Goal: Navigation & Orientation: Find specific page/section

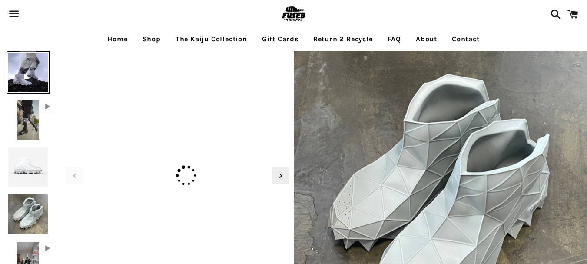
click at [346, 32] on link "Return 2 Recycle" at bounding box center [343, 39] width 73 height 22
click at [346, 36] on link "Return 2 Recycle" at bounding box center [343, 39] width 73 height 22
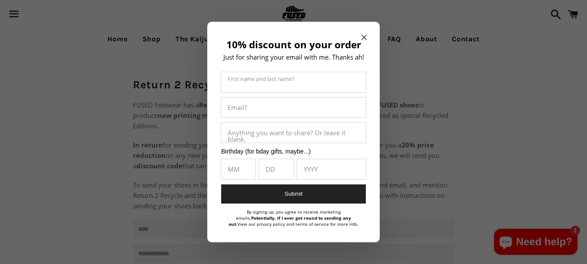
click at [366, 36] on icon "Close modal" at bounding box center [363, 37] width 5 height 5
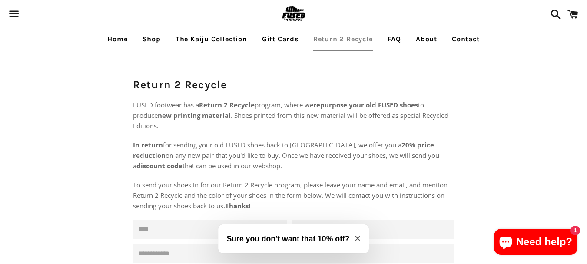
click at [186, 34] on link "The Kaiju Collection" at bounding box center [211, 39] width 85 height 22
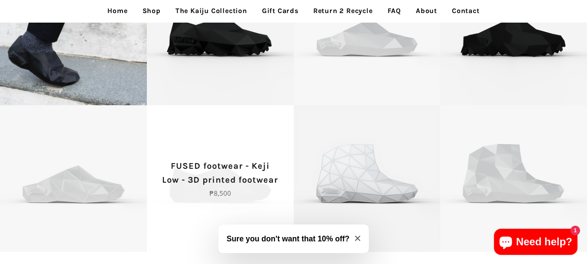
scroll to position [1901, 0]
